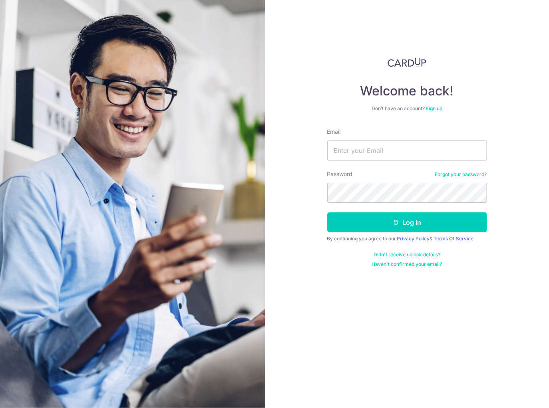
type input "wenkanglim11@gmail.com"
click at [327, 213] on button "Log in" at bounding box center [407, 223] width 160 height 20
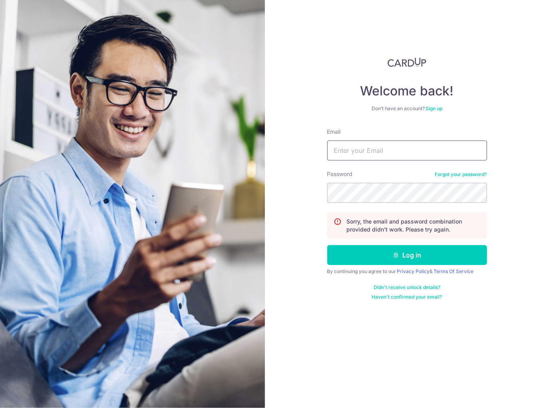
click at [364, 151] on input "Email" at bounding box center [407, 151] width 160 height 20
type input "wenkanglim11@gmail.com"
click at [327, 245] on button "Log in" at bounding box center [407, 255] width 160 height 20
click at [440, 173] on link "Forgot your password?" at bounding box center [461, 174] width 52 height 6
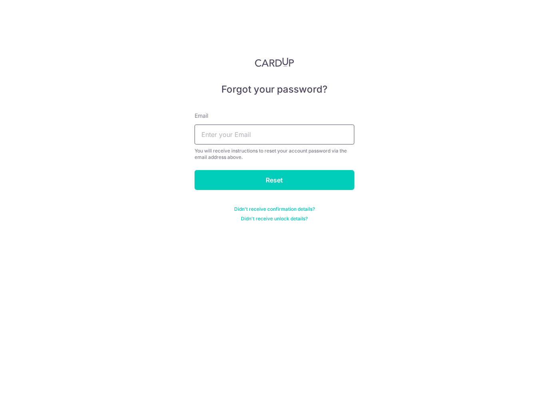
click at [251, 126] on input "text" at bounding box center [275, 135] width 160 height 20
type input "wenkanglim11@gmail.com"
click at [243, 194] on form "Email wenkanglim11@gmail.com You will receive instructions to reset your accoun…" at bounding box center [275, 162] width 160 height 120
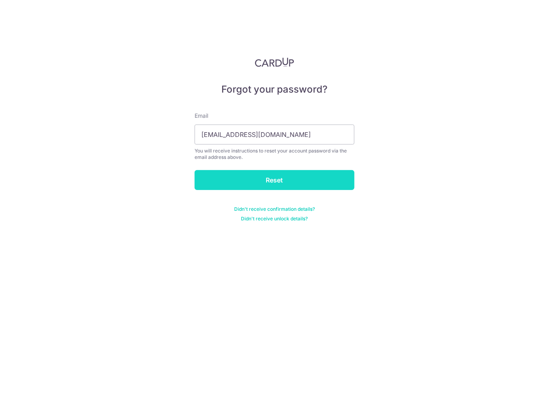
click at [246, 183] on input "Reset" at bounding box center [275, 180] width 160 height 20
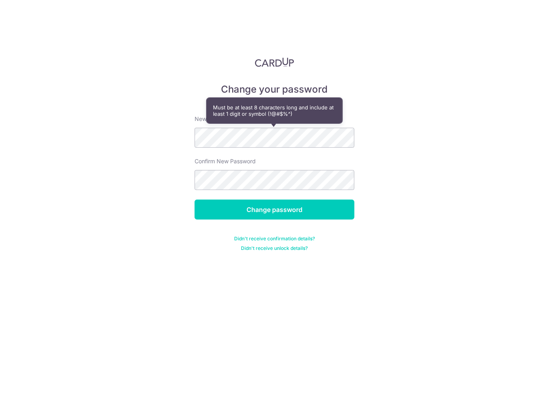
click at [295, 193] on form "New password Confirm New Password Change password Didn't receive confirmation d…" at bounding box center [275, 178] width 160 height 146
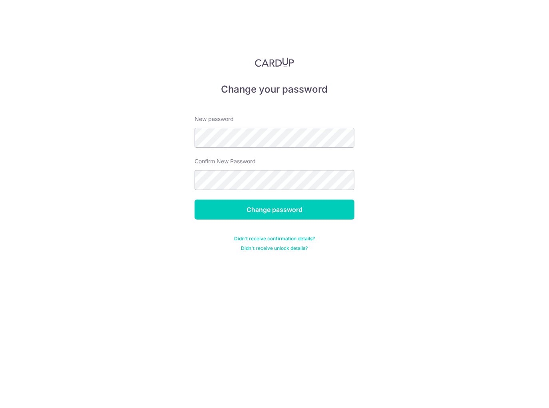
click at [195, 200] on input "Change password" at bounding box center [275, 210] width 160 height 20
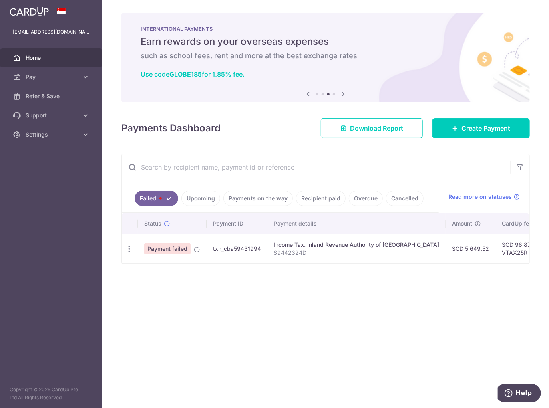
click at [206, 189] on ul "Failed Upcoming Payments on the way Recipient paid Overdue Cancelled" at bounding box center [280, 197] width 317 height 32
click at [205, 193] on link "Upcoming" at bounding box center [200, 198] width 39 height 15
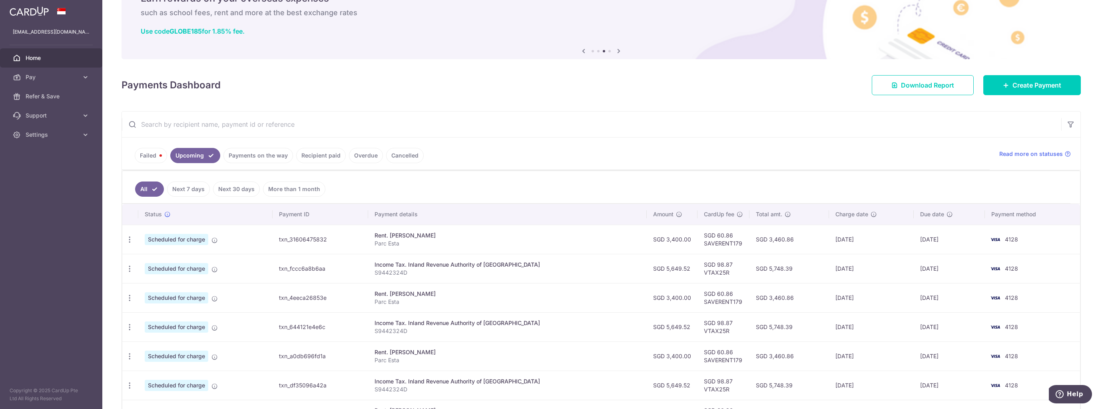
scroll to position [64, 0]
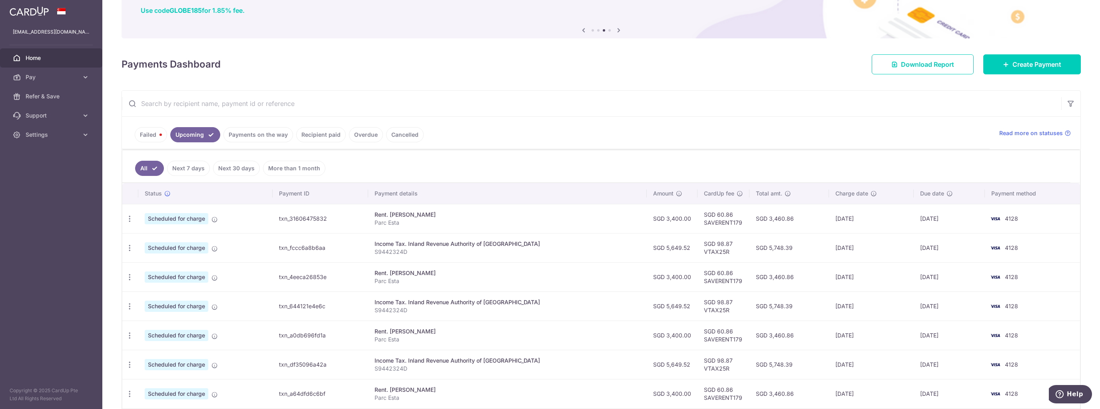
click at [161, 141] on link "Failed" at bounding box center [151, 134] width 32 height 15
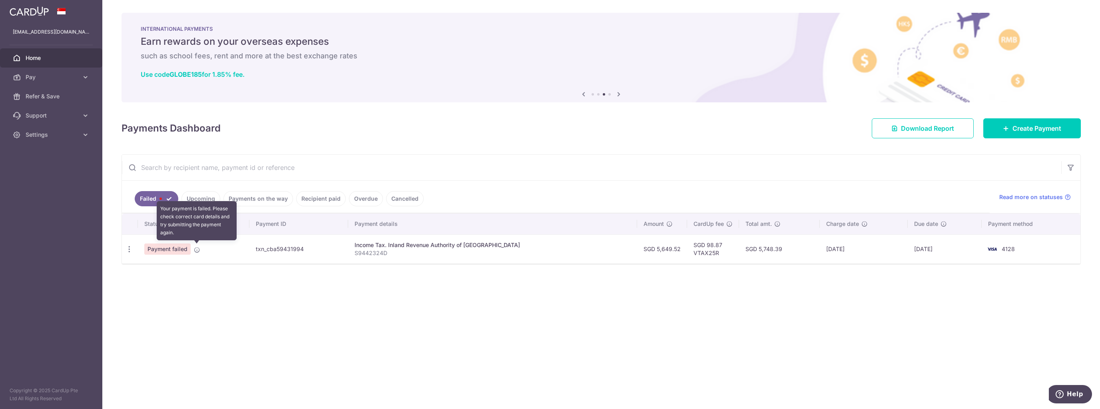
click at [194, 248] on icon at bounding box center [197, 250] width 6 height 6
click at [129, 248] on icon "button" at bounding box center [129, 249] width 8 height 8
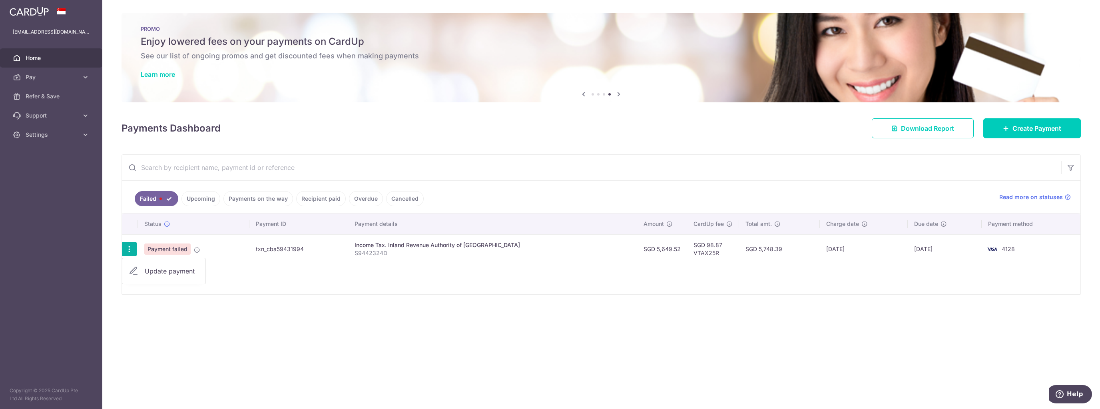
click at [134, 269] on icon at bounding box center [134, 271] width 10 height 10
radio input "true"
type input "5,649.52"
type input "S9442324D"
type input "VTAX25R"
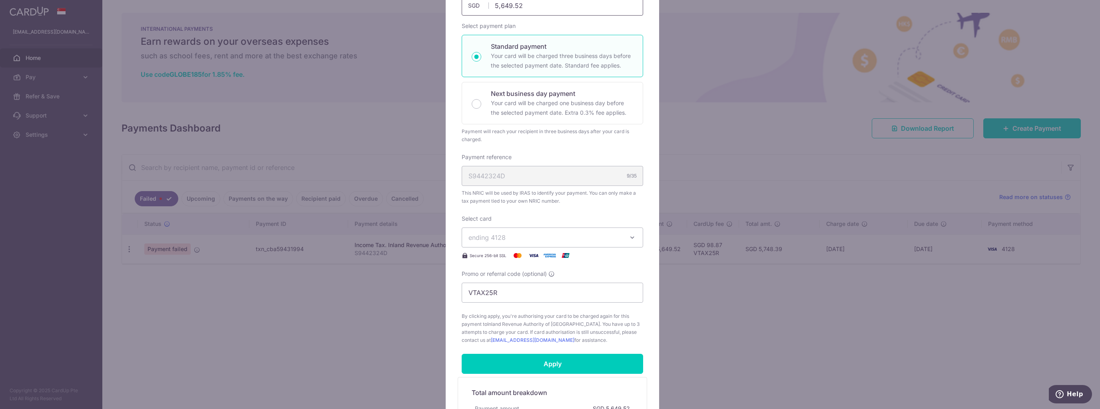
scroll to position [45, 0]
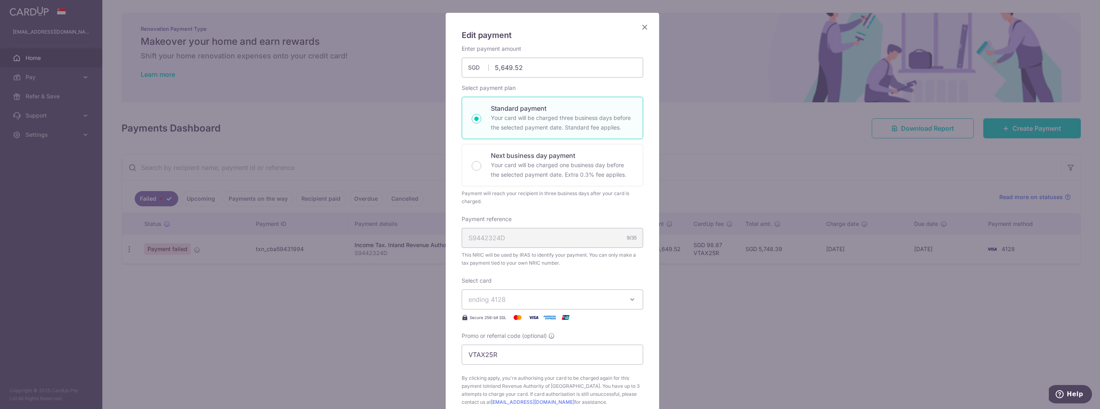
click at [549, 27] on icon "Close" at bounding box center [645, 27] width 10 height 10
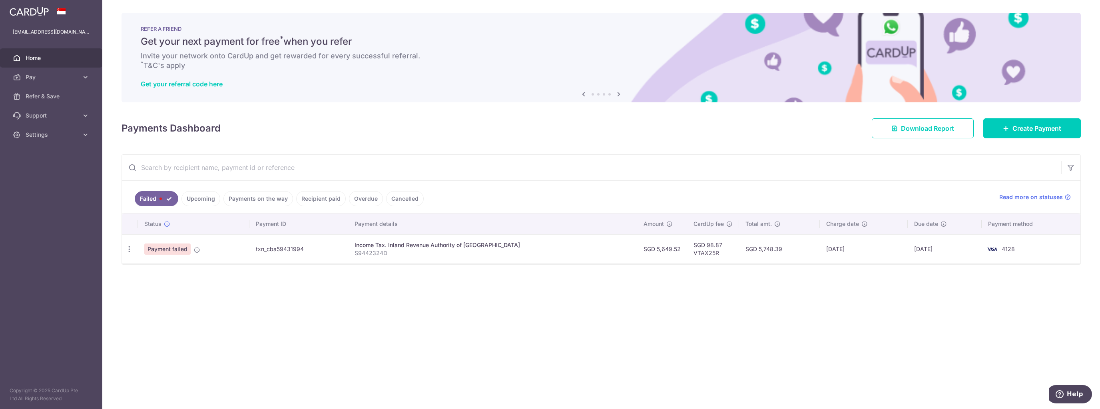
click at [215, 201] on link "Upcoming" at bounding box center [200, 198] width 39 height 15
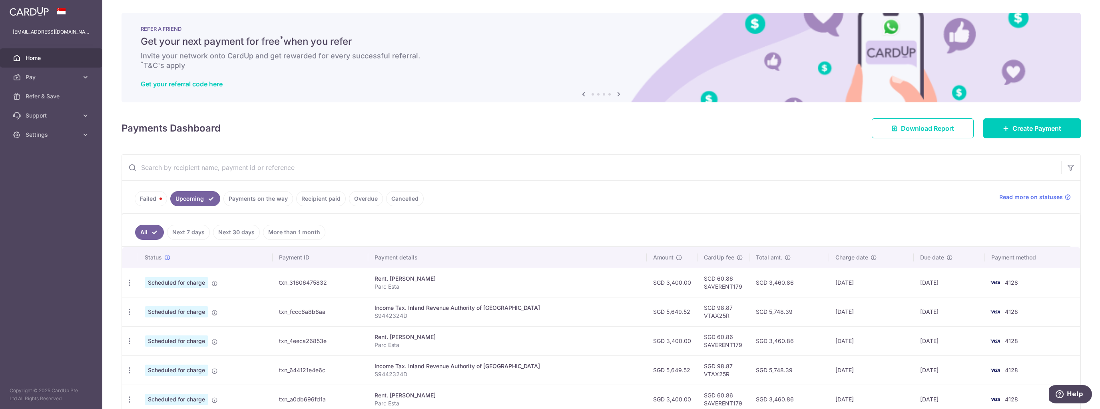
click at [318, 193] on link "Recipient paid" at bounding box center [321, 198] width 50 height 15
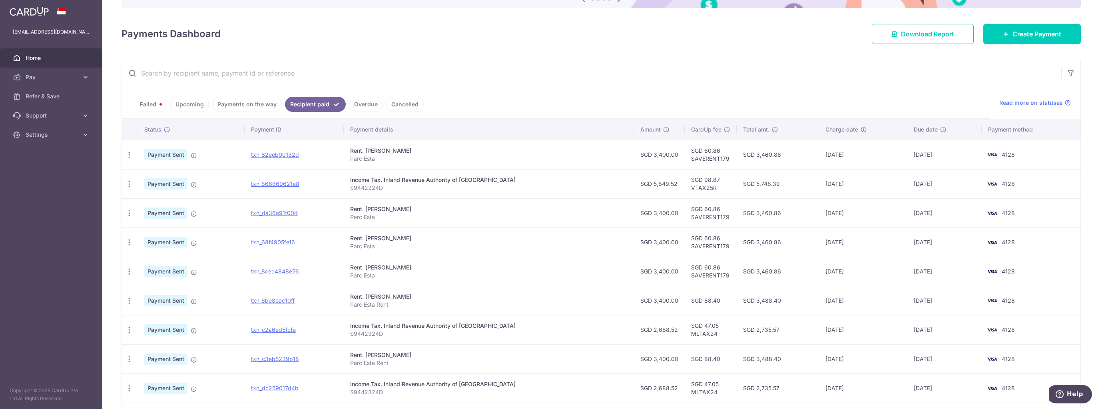
scroll to position [96, 0]
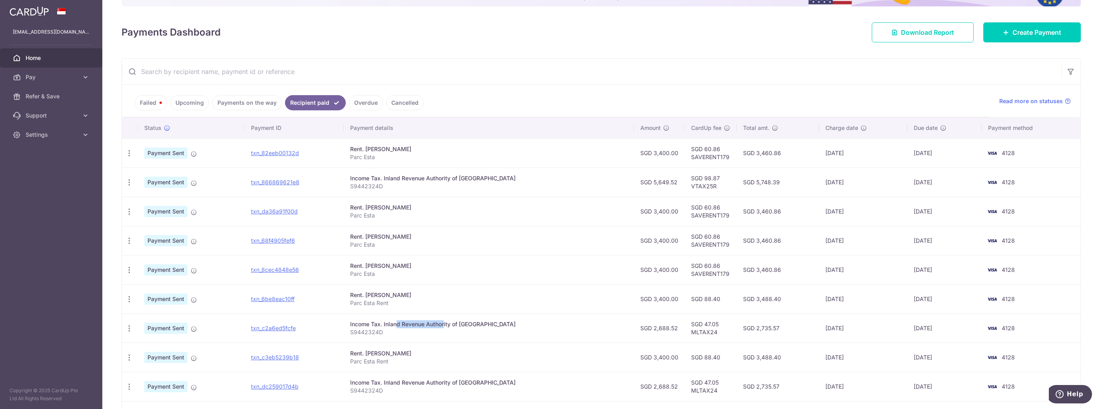
drag, startPoint x: 430, startPoint y: 326, endPoint x: 387, endPoint y: 324, distance: 43.6
click at [387, 324] on div "Income Tax. Inland Revenue Authority of [GEOGRAPHIC_DATA]" at bounding box center [488, 324] width 277 height 8
drag, startPoint x: 408, startPoint y: 181, endPoint x: 436, endPoint y: 183, distance: 28.1
click at [436, 183] on td "Income Tax. Inland Revenue Authority of Singapore S9442324D" at bounding box center [489, 181] width 290 height 29
click at [155, 104] on link "Failed" at bounding box center [151, 102] width 32 height 15
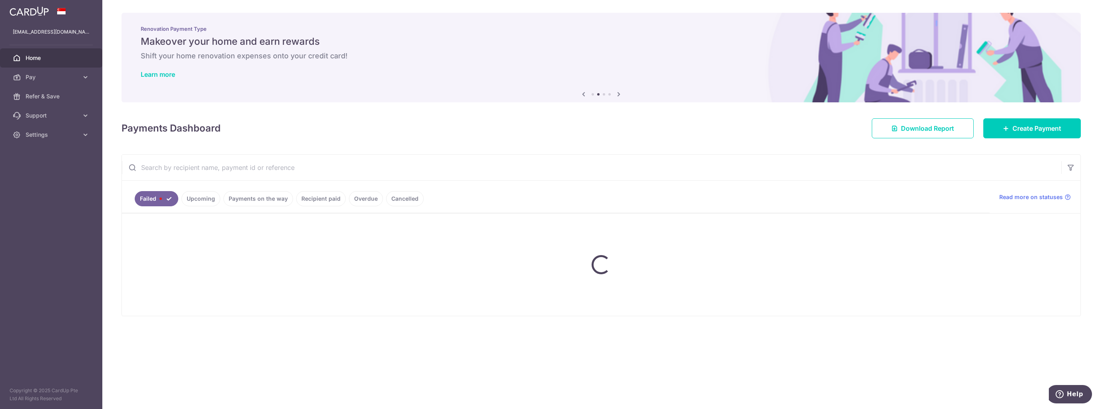
scroll to position [0, 0]
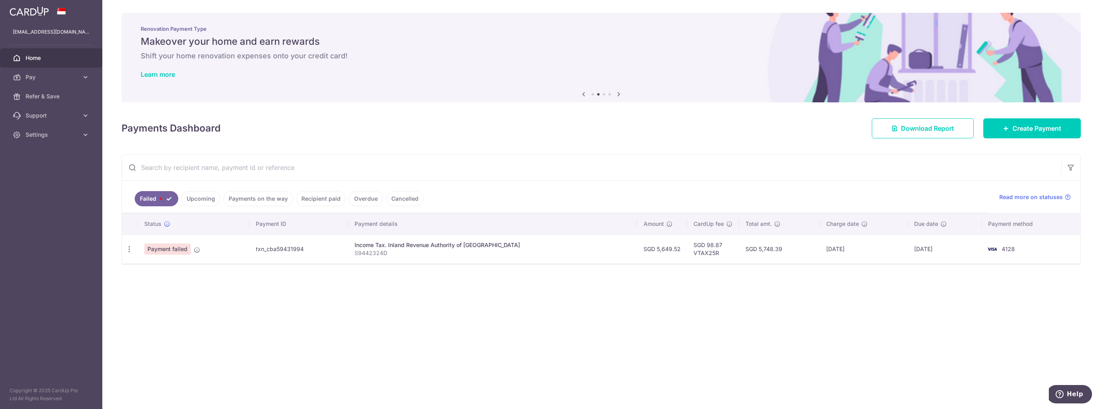
click at [244, 201] on link "Payments on the way" at bounding box center [258, 198] width 70 height 15
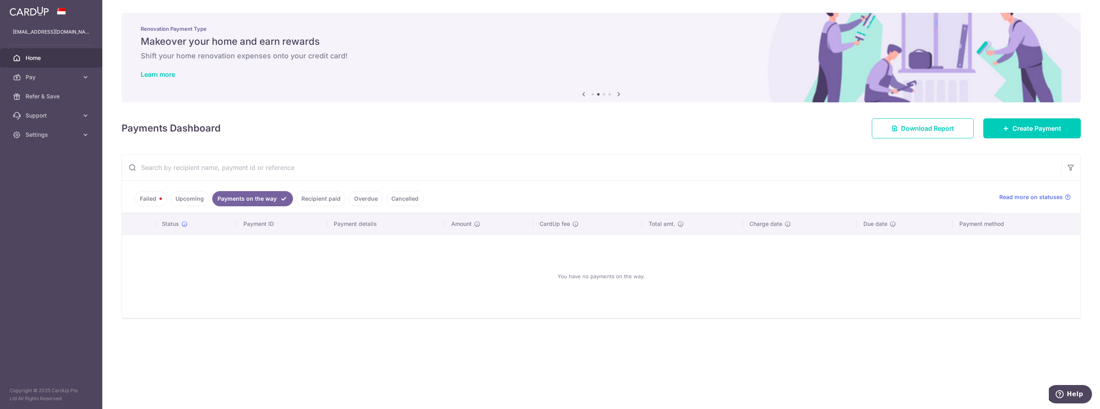
click at [202, 203] on link "Upcoming" at bounding box center [189, 198] width 39 height 15
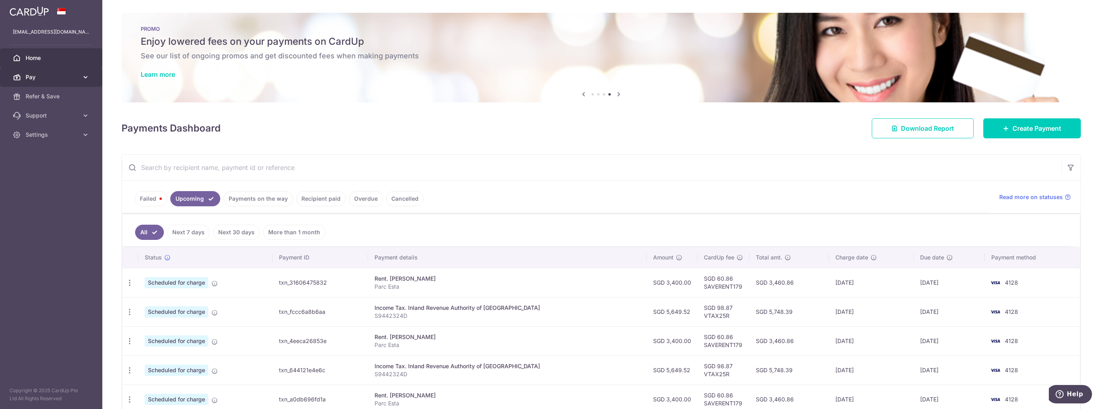
click at [84, 71] on link "Pay" at bounding box center [51, 77] width 102 height 19
click at [71, 102] on link "Payments" at bounding box center [51, 96] width 102 height 19
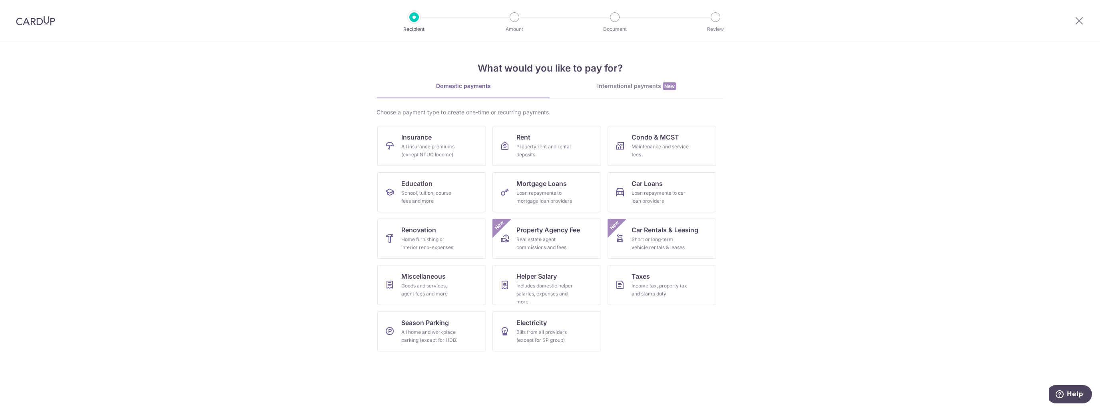
click at [39, 23] on img at bounding box center [35, 21] width 39 height 10
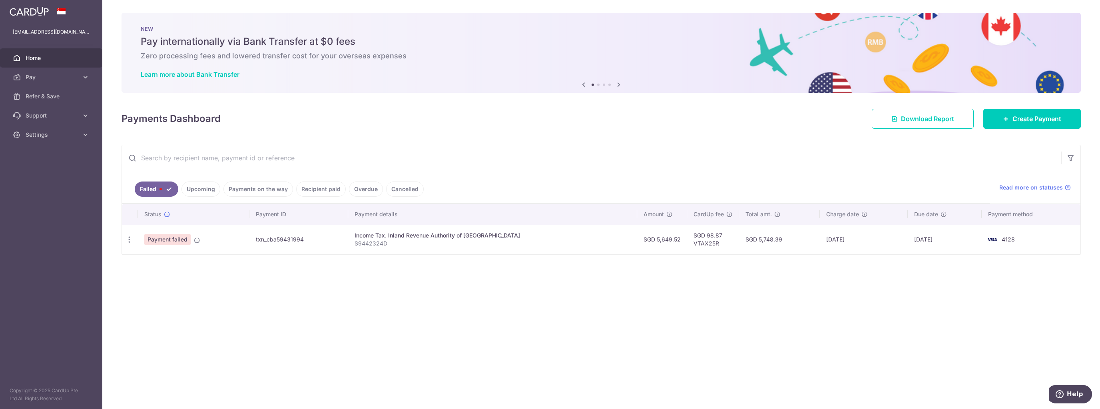
click at [64, 56] on span "Home" at bounding box center [52, 58] width 53 height 8
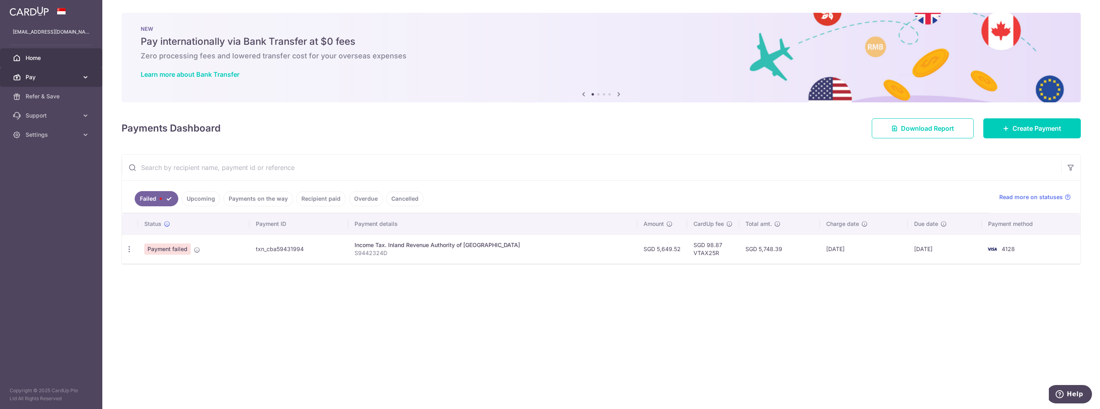
click at [75, 75] on span "Pay" at bounding box center [52, 77] width 53 height 8
click at [72, 118] on span "Recipients" at bounding box center [52, 115] width 53 height 8
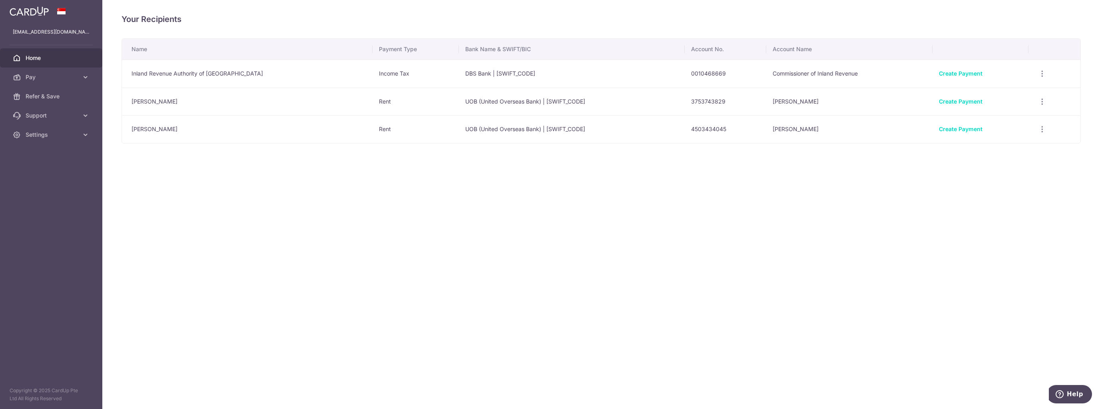
click at [54, 59] on span "Home" at bounding box center [52, 58] width 53 height 8
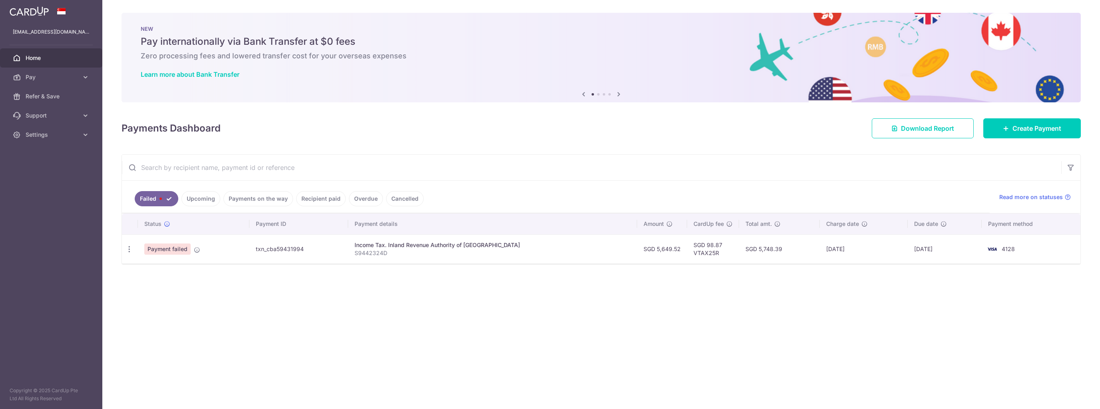
click at [208, 202] on link "Upcoming" at bounding box center [200, 198] width 39 height 15
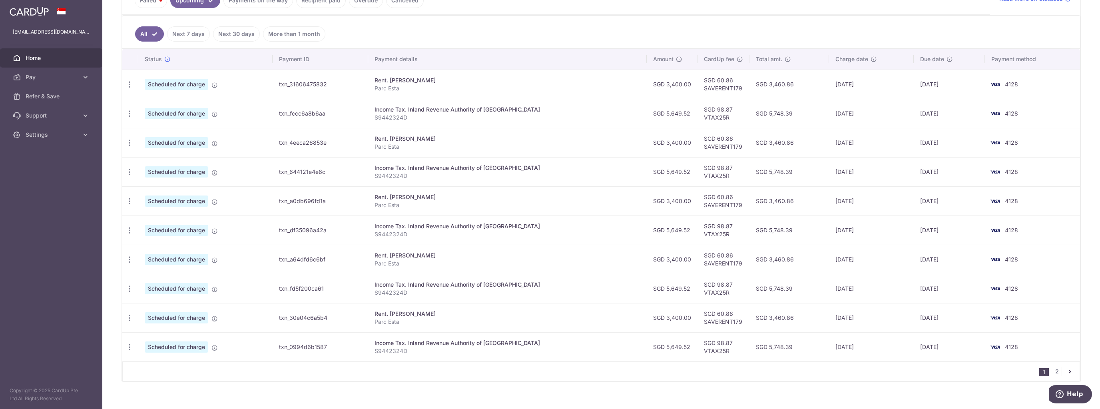
scroll to position [207, 0]
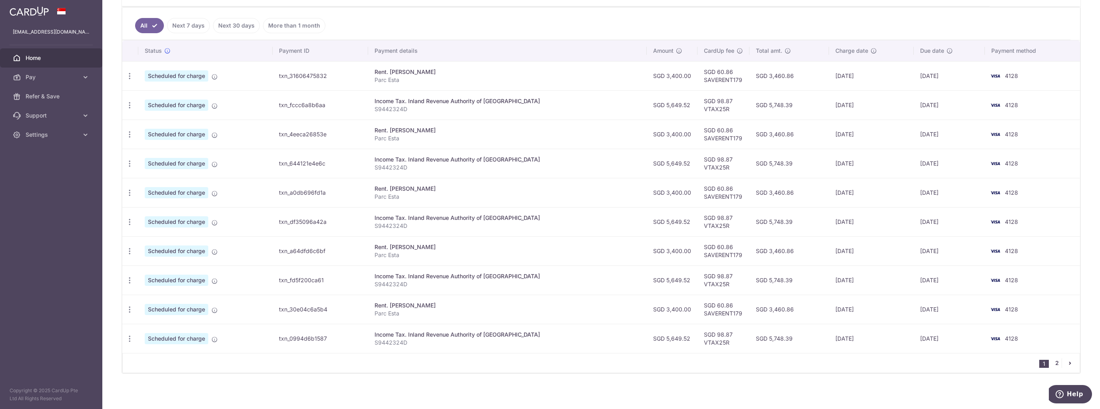
click at [1052, 360] on link "2" at bounding box center [1057, 363] width 10 height 10
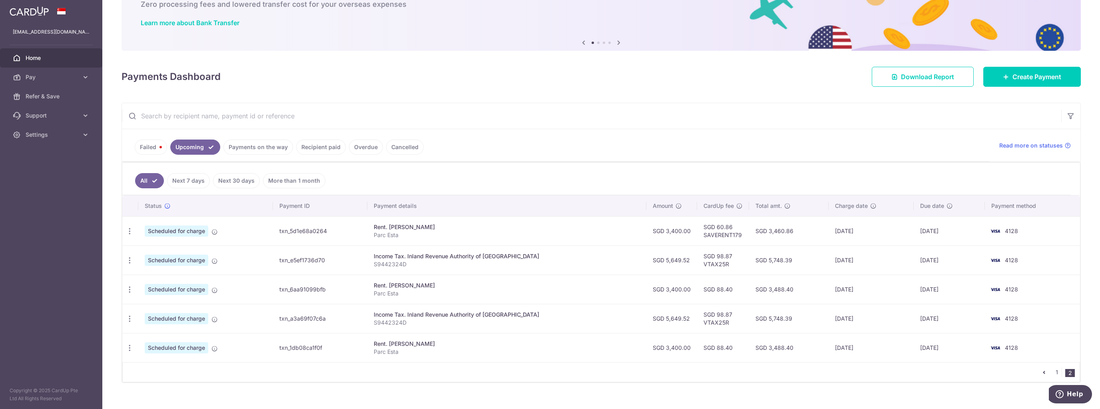
scroll to position [61, 0]
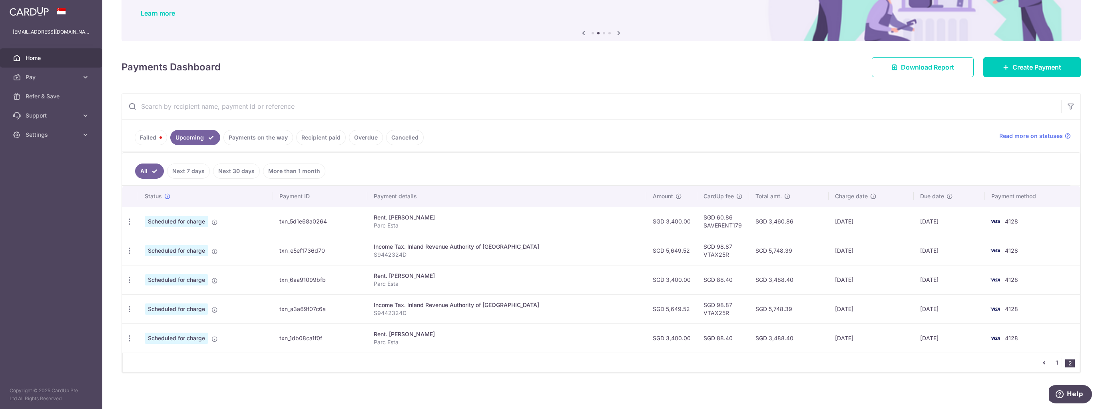
click at [1053, 361] on link "1" at bounding box center [1057, 363] width 10 height 10
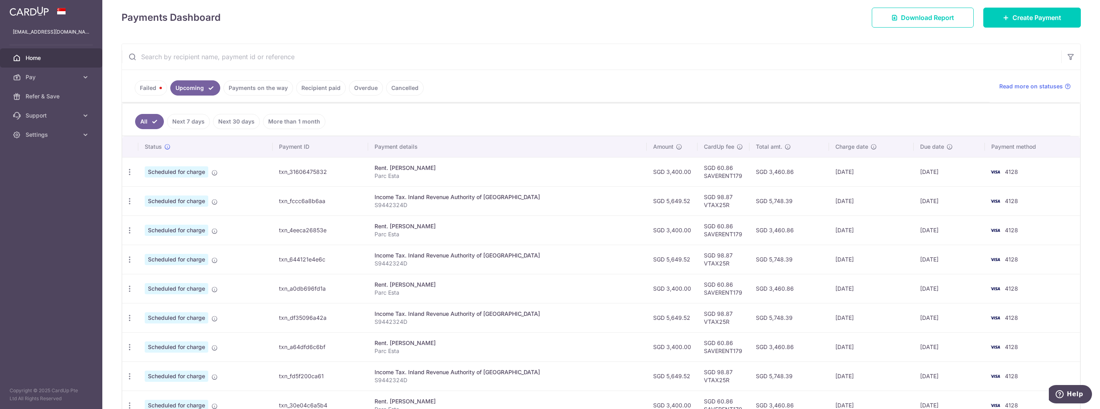
scroll to position [79, 0]
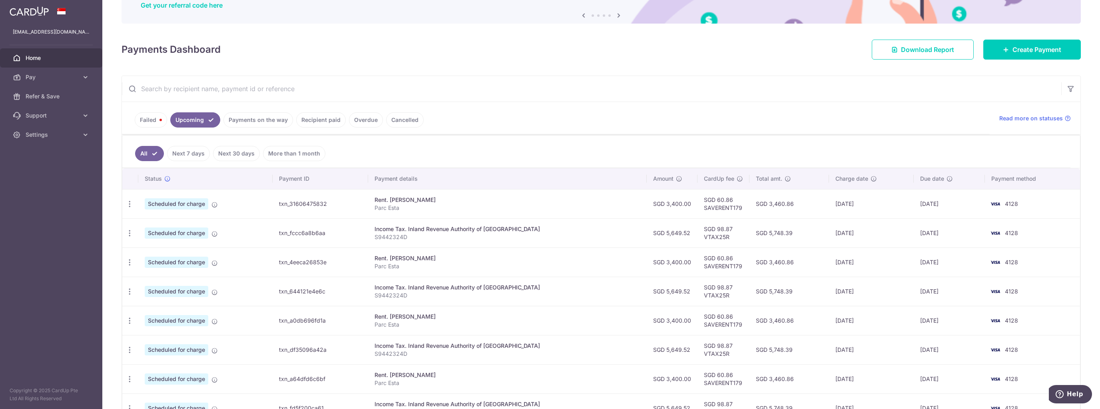
click at [153, 116] on link "Failed" at bounding box center [151, 119] width 32 height 15
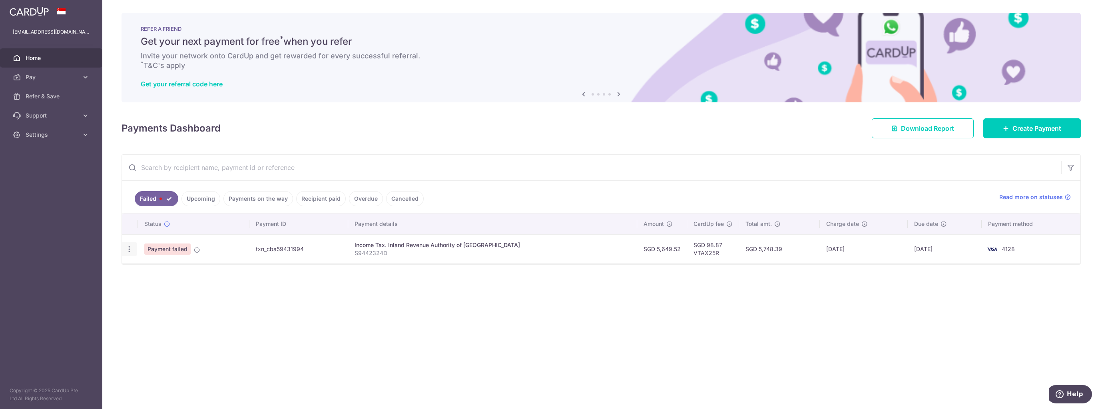
click at [130, 253] on div "Update payment" at bounding box center [129, 249] width 15 height 15
click at [133, 246] on icon "button" at bounding box center [129, 249] width 8 height 8
click at [140, 266] on link "Update payment" at bounding box center [163, 270] width 83 height 19
radio input "true"
type input "5,649.52"
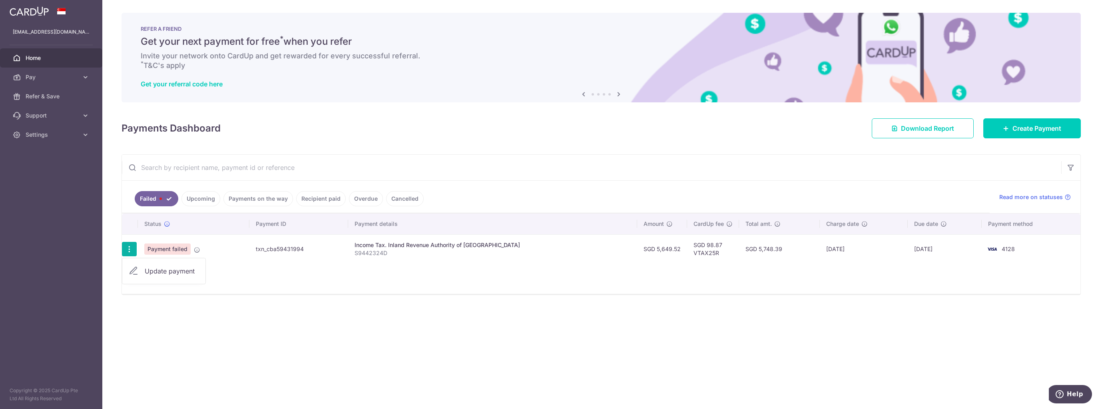
type input "S9442324D"
type input "VTAX25R"
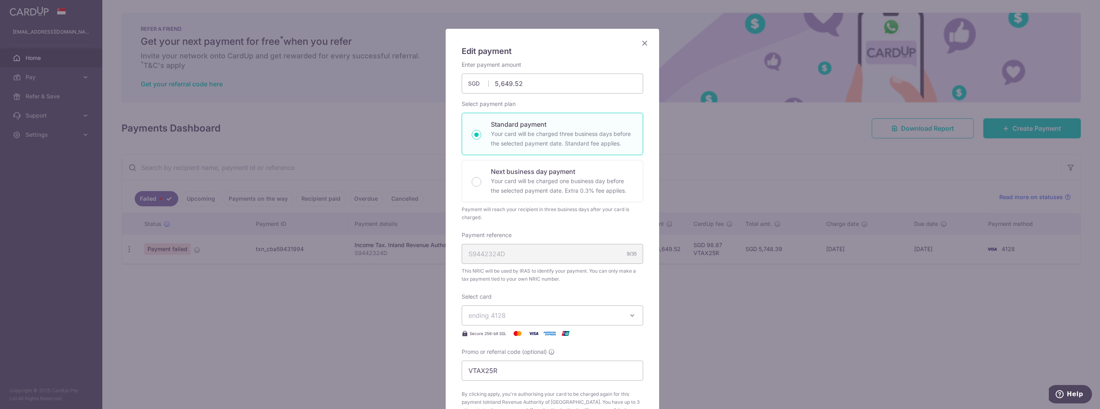
scroll to position [13, 0]
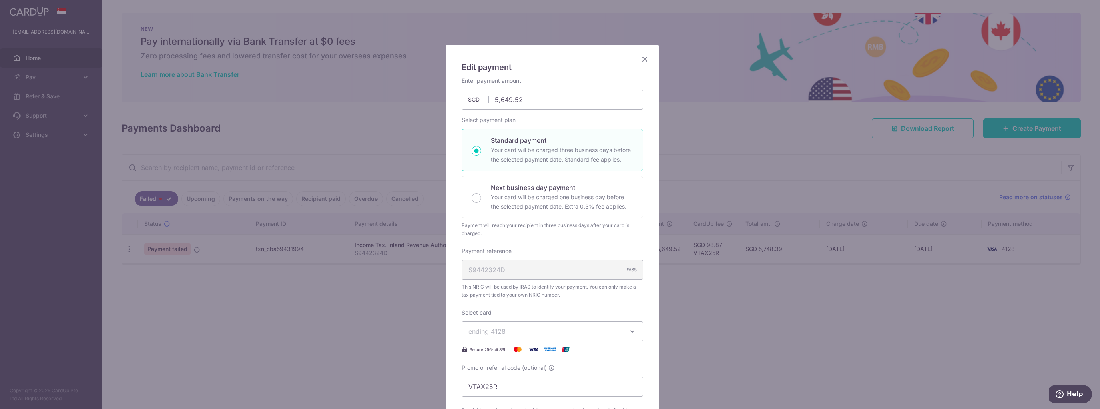
click at [647, 58] on div "Edit payment By clicking apply, you will make changes to all payments to Inland…" at bounding box center [552, 310] width 213 height 531
click at [644, 58] on icon "Close" at bounding box center [645, 59] width 10 height 10
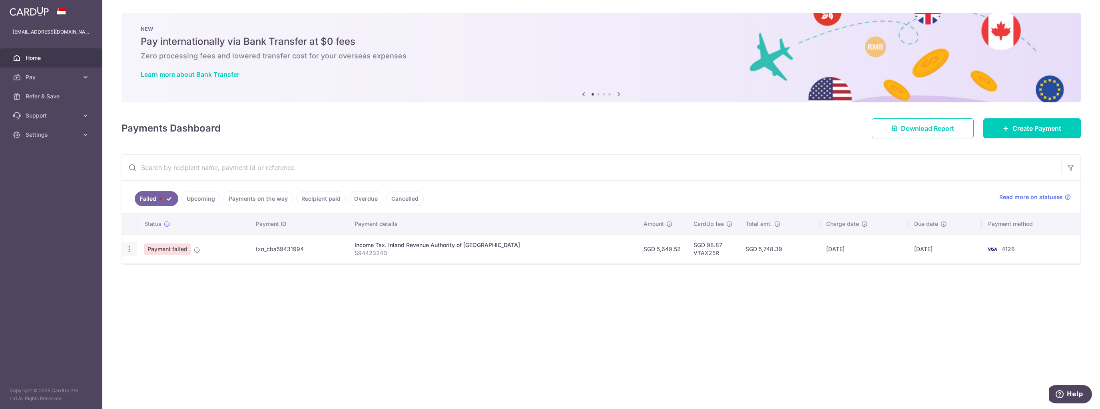
click at [129, 246] on icon "button" at bounding box center [129, 249] width 8 height 8
click at [151, 274] on span "Update payment" at bounding box center [172, 271] width 54 height 10
radio input "true"
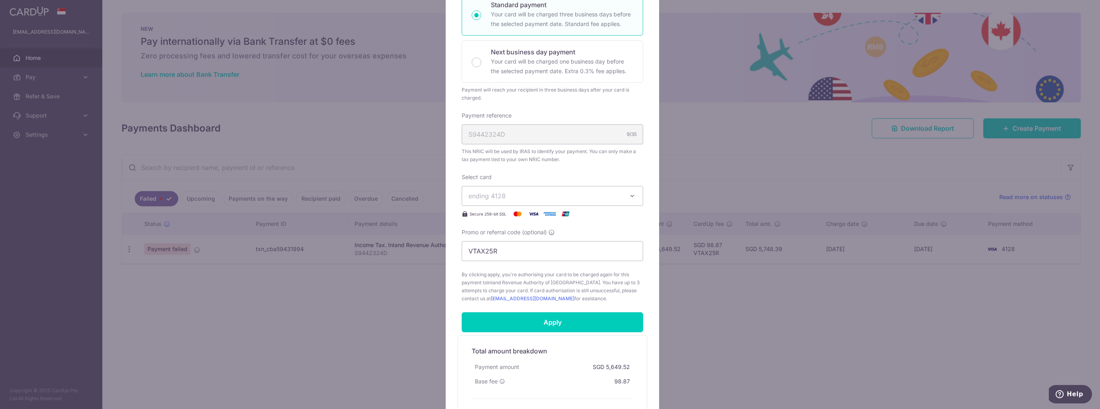
scroll to position [160, 0]
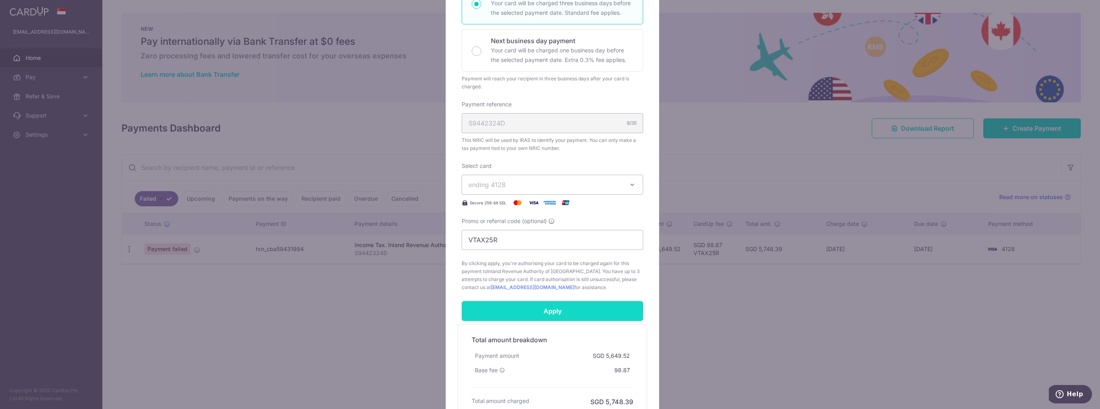
click at [562, 312] on input "Apply" at bounding box center [552, 311] width 181 height 20
